Goal: Information Seeking & Learning: Learn about a topic

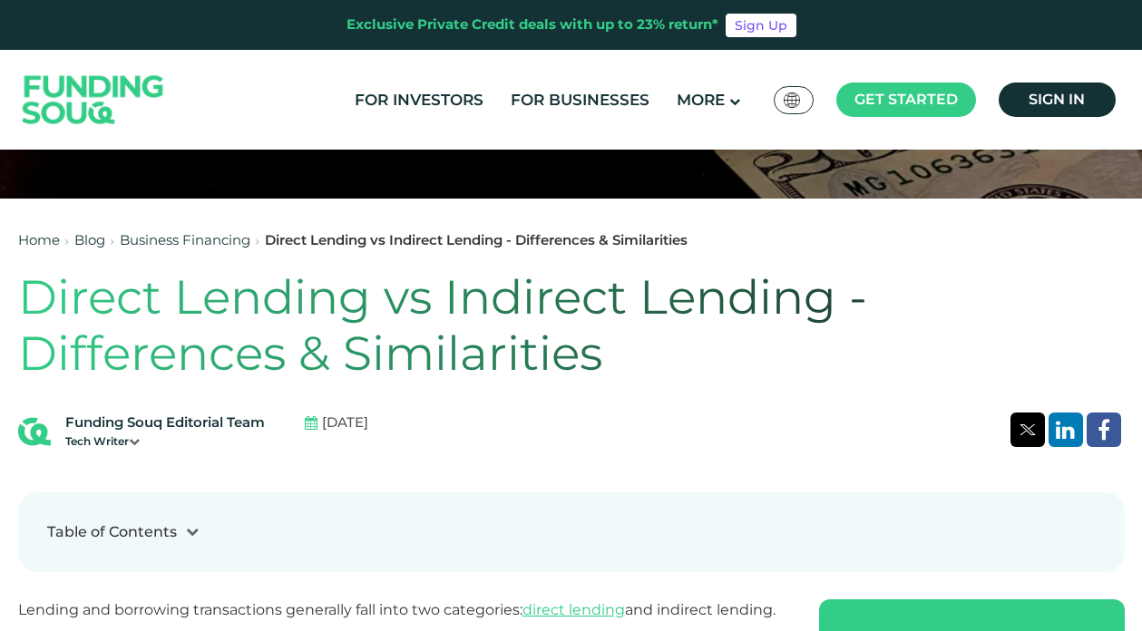
scroll to position [376, 0]
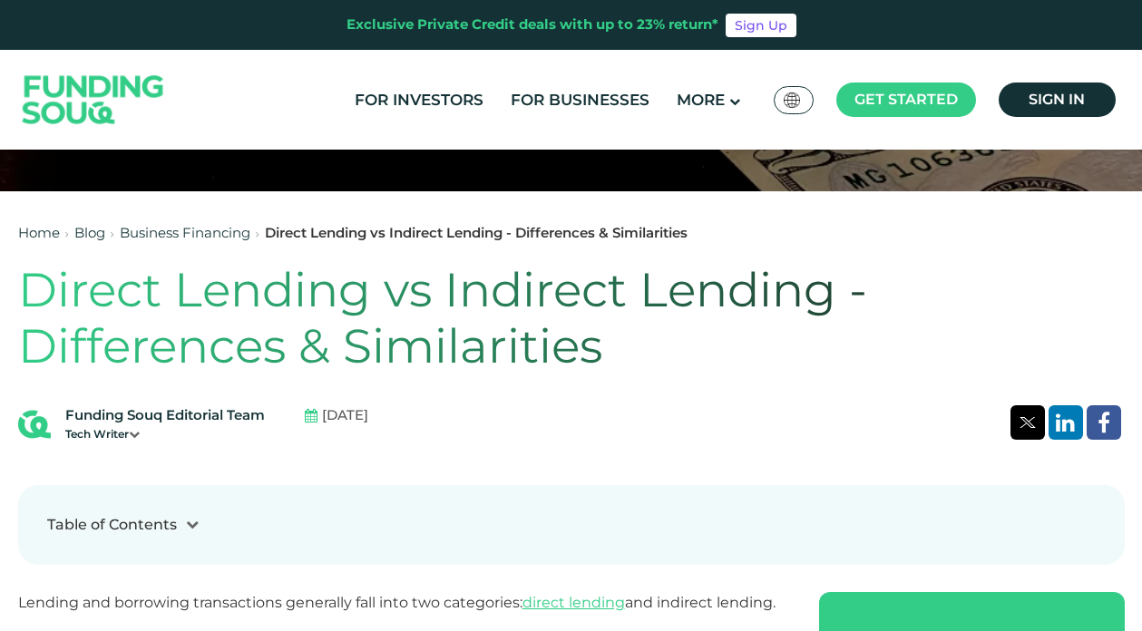
click at [140, 436] on icon at bounding box center [134, 434] width 11 height 11
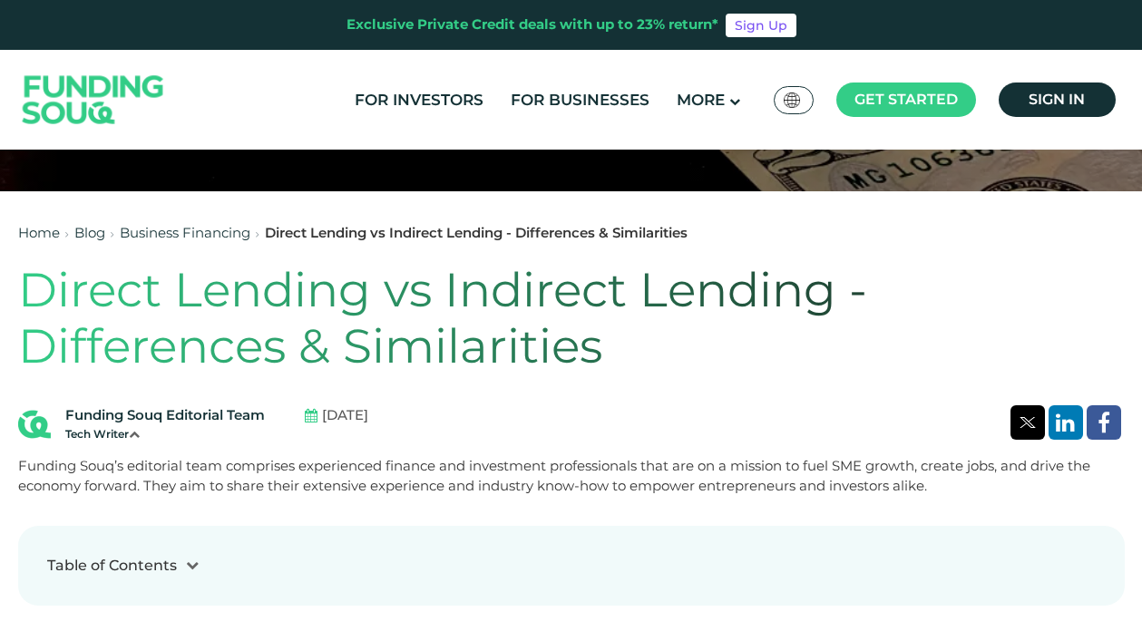
click at [136, 426] on div "Tech Writer" at bounding box center [165, 434] width 200 height 16
